Goal: Task Accomplishment & Management: Manage account settings

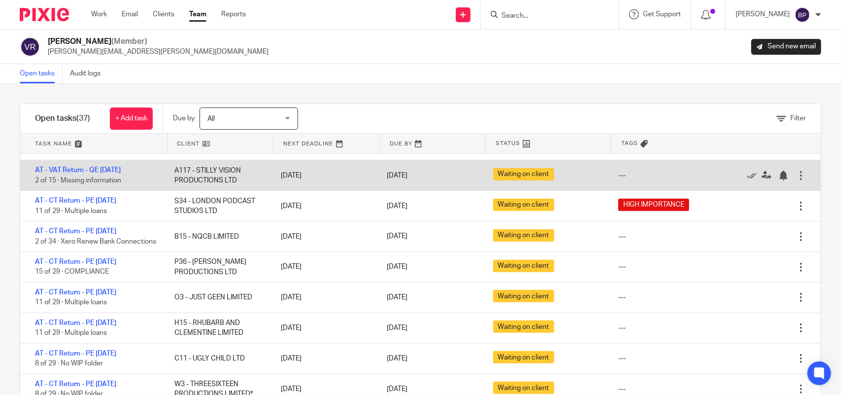
scroll to position [308, 0]
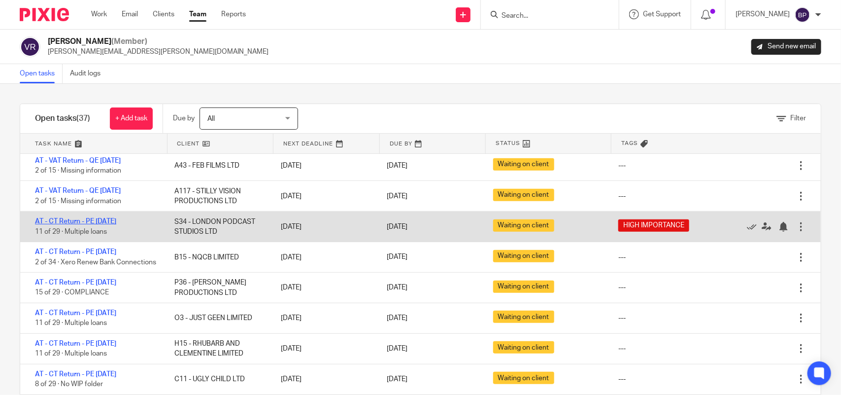
click at [116, 222] on link "AT - CT Return - PE [DATE]" at bounding box center [75, 221] width 81 height 7
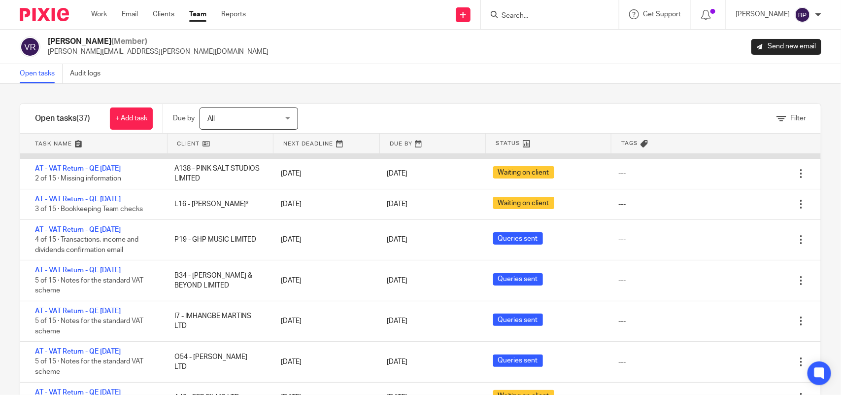
scroll to position [0, 0]
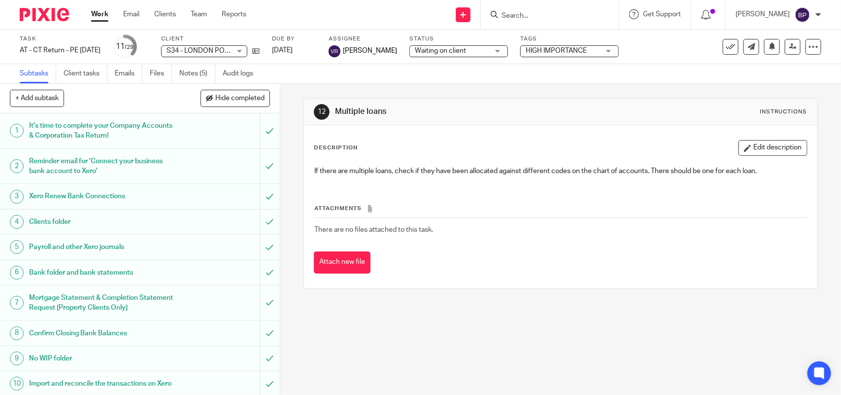
click at [457, 49] on span "Waiting on client" at bounding box center [440, 50] width 51 height 7
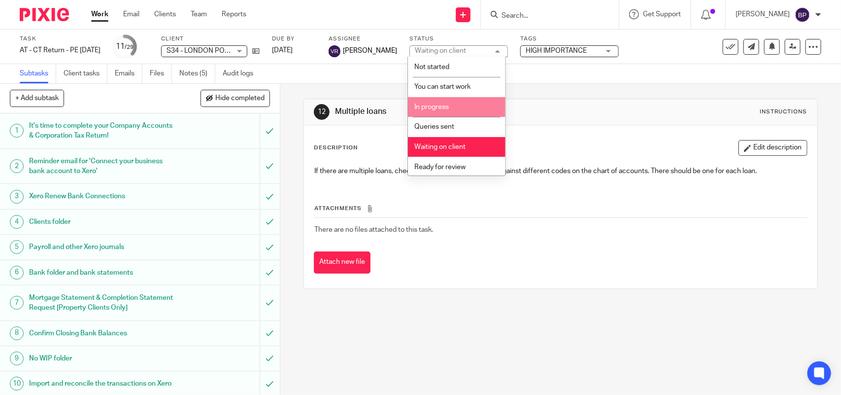
click at [448, 107] on span "In progress" at bounding box center [431, 106] width 34 height 7
